Goal: Information Seeking & Learning: Find specific fact

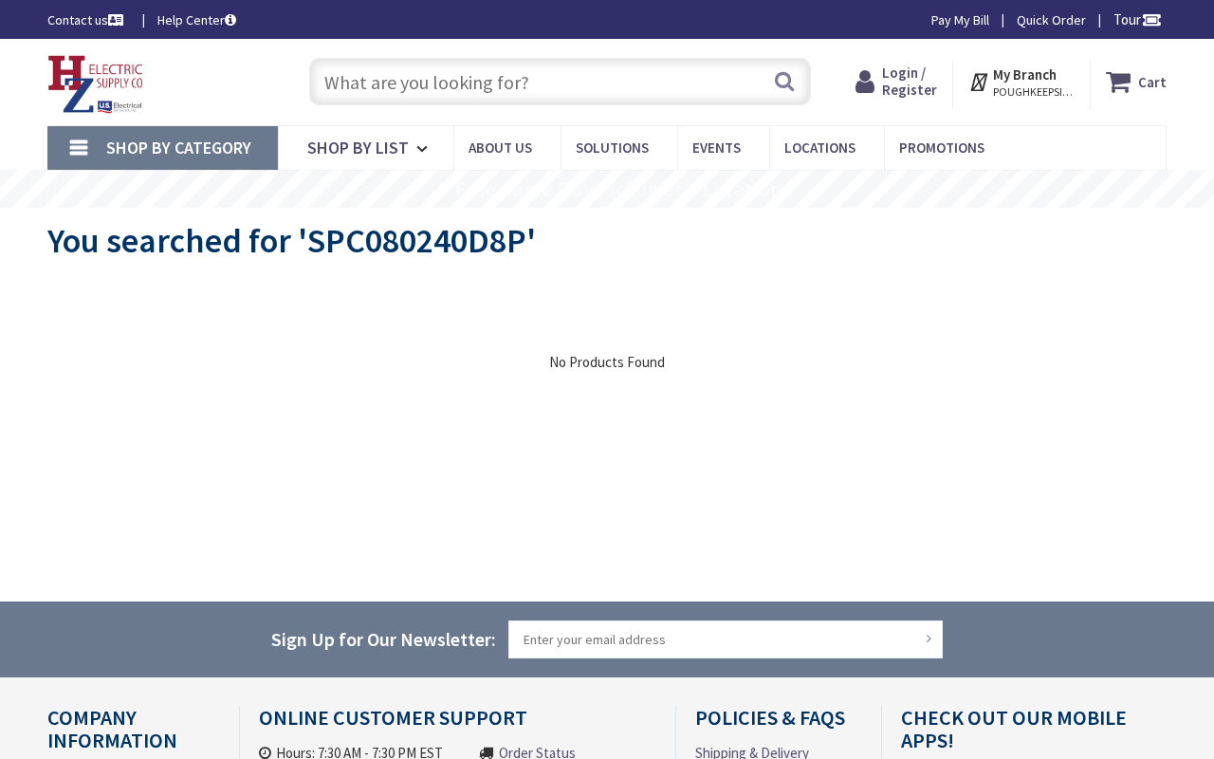
type input "Spring [GEOGRAPHIC_DATA], [GEOGRAPHIC_DATA]"
